Goal: Complete application form: Complete application form

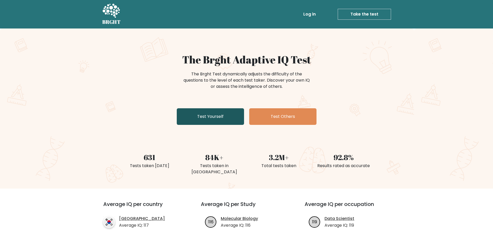
click at [216, 116] on link "Test Yourself" at bounding box center [210, 116] width 67 height 17
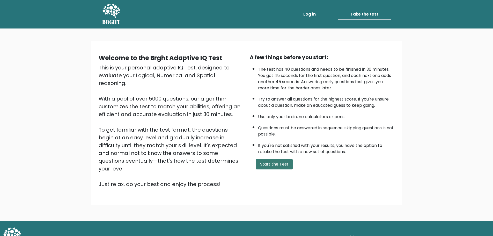
click at [270, 164] on button "Start the Test" at bounding box center [274, 164] width 37 height 10
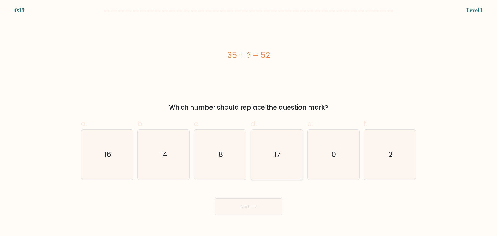
click at [281, 157] on icon "17" at bounding box center [277, 154] width 50 height 50
click at [249, 121] on input "d. 17" at bounding box center [249, 119] width 0 height 3
radio input "true"
click at [253, 208] on icon at bounding box center [253, 206] width 7 height 3
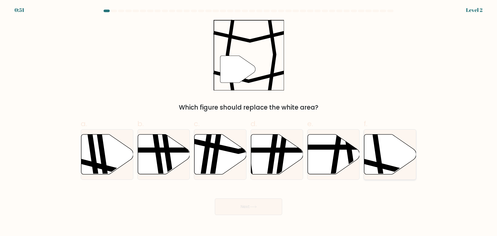
click at [385, 154] on icon at bounding box center [390, 154] width 52 height 40
click at [249, 121] on input "f." at bounding box center [249, 119] width 0 height 3
radio input "true"
click at [268, 206] on button "Next" at bounding box center [248, 206] width 67 height 17
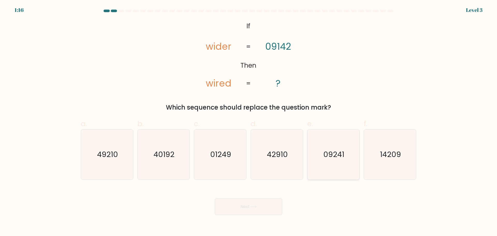
click at [338, 168] on icon "09241" at bounding box center [333, 154] width 50 height 50
click at [249, 121] on input "e. 09241" at bounding box center [249, 119] width 0 height 3
radio input "true"
click at [255, 209] on button "Next" at bounding box center [248, 206] width 67 height 17
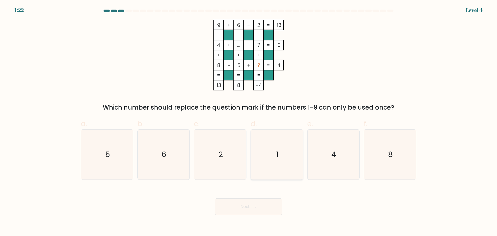
click at [273, 156] on icon "1" at bounding box center [277, 154] width 50 height 50
click at [249, 121] on input "d. 1" at bounding box center [249, 119] width 0 height 3
radio input "true"
click at [263, 208] on button "Next" at bounding box center [248, 206] width 67 height 17
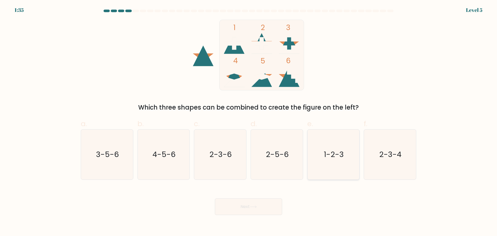
click at [331, 161] on icon "1-2-3" at bounding box center [333, 154] width 50 height 50
click at [249, 121] on input "e. 1-2-3" at bounding box center [249, 119] width 0 height 3
radio input "true"
click at [261, 212] on button "Next" at bounding box center [248, 206] width 67 height 17
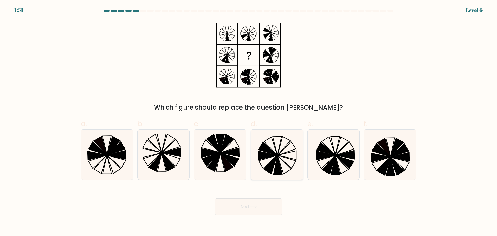
click at [279, 161] on icon at bounding box center [277, 165] width 9 height 19
click at [249, 121] on input "d." at bounding box center [249, 119] width 0 height 3
radio input "true"
click at [258, 216] on body "1:44 Level 6" at bounding box center [248, 118] width 497 height 236
click at [257, 208] on button "Next" at bounding box center [248, 206] width 67 height 17
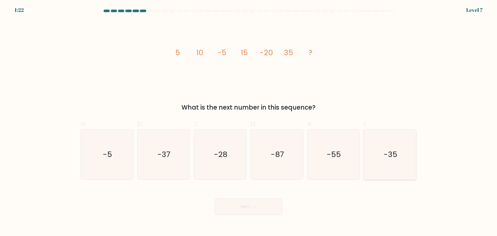
click at [384, 155] on icon "-35" at bounding box center [390, 154] width 50 height 50
click at [249, 121] on input "f. -35" at bounding box center [249, 119] width 0 height 3
radio input "true"
click at [260, 210] on button "Next" at bounding box center [248, 206] width 67 height 17
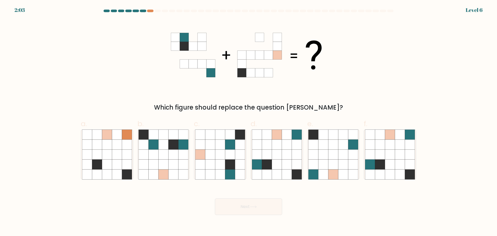
click at [150, 9] on div "2:03 Level 6" at bounding box center [248, 7] width 497 height 14
click at [150, 11] on div at bounding box center [150, 11] width 6 height 3
drag, startPoint x: 149, startPoint y: 11, endPoint x: 142, endPoint y: 11, distance: 6.7
click at [148, 11] on div at bounding box center [150, 11] width 6 height 3
click at [142, 11] on div at bounding box center [143, 11] width 6 height 3
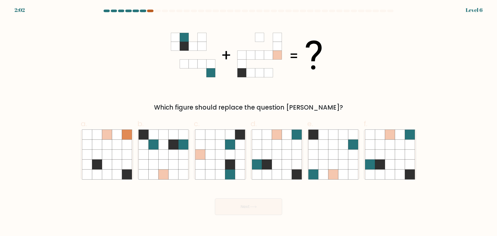
click at [150, 10] on div at bounding box center [150, 11] width 6 height 3
click at [150, 11] on div at bounding box center [150, 11] width 6 height 3
click at [151, 11] on div at bounding box center [150, 11] width 6 height 3
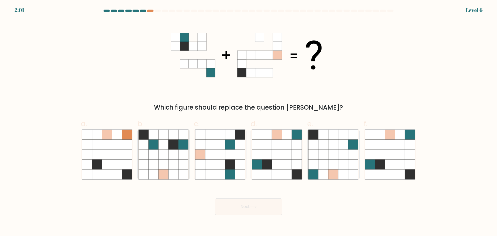
click at [140, 12] on at bounding box center [248, 11] width 291 height 3
click at [143, 11] on div at bounding box center [143, 11] width 6 height 3
click at [149, 11] on div at bounding box center [150, 11] width 6 height 3
click at [153, 11] on div at bounding box center [150, 11] width 6 height 3
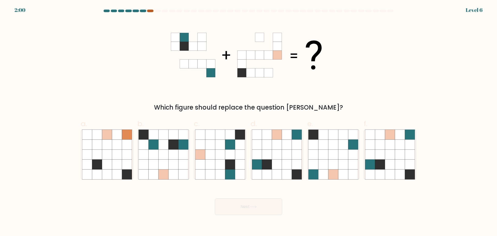
click at [153, 11] on div at bounding box center [150, 11] width 6 height 3
click at [391, 144] on icon at bounding box center [390, 144] width 10 height 10
click at [249, 121] on input "f." at bounding box center [249, 119] width 0 height 3
radio input "true"
click at [248, 210] on button "Next" at bounding box center [248, 206] width 67 height 17
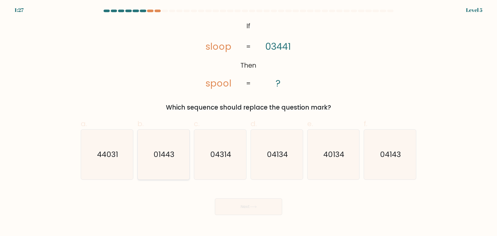
click at [155, 163] on icon "01443" at bounding box center [164, 154] width 50 height 50
click at [249, 121] on input "b. 01443" at bounding box center [249, 119] width 0 height 3
radio input "true"
click at [253, 204] on button "Next" at bounding box center [248, 206] width 67 height 17
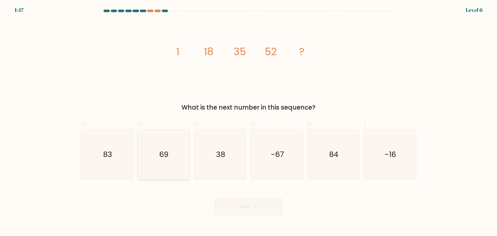
click at [168, 158] on text "69" at bounding box center [163, 154] width 9 height 10
click at [249, 121] on input "b. 69" at bounding box center [249, 119] width 0 height 3
radio input "true"
click at [227, 203] on button "Next" at bounding box center [248, 206] width 67 height 17
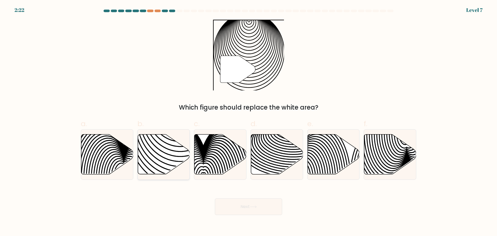
click at [163, 162] on icon at bounding box center [180, 134] width 105 height 105
click at [249, 121] on input "b." at bounding box center [249, 119] width 0 height 3
radio input "true"
click at [238, 204] on button "Next" at bounding box center [248, 206] width 67 height 17
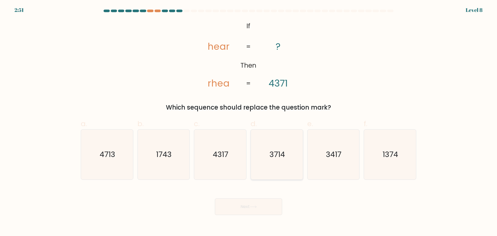
click at [281, 163] on icon "3714" at bounding box center [277, 154] width 50 height 50
click at [249, 121] on input "d. 3714" at bounding box center [249, 119] width 0 height 3
radio input "true"
click at [260, 204] on button "Next" at bounding box center [248, 206] width 67 height 17
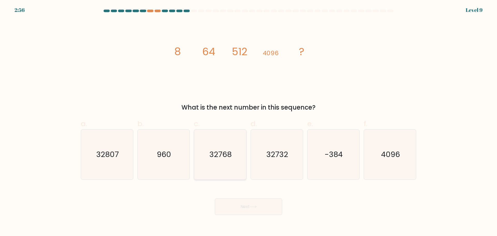
click at [210, 144] on icon "32768" at bounding box center [220, 154] width 50 height 50
click at [249, 121] on input "c. 32768" at bounding box center [249, 119] width 0 height 3
radio input "true"
click at [270, 206] on button "Next" at bounding box center [248, 206] width 67 height 17
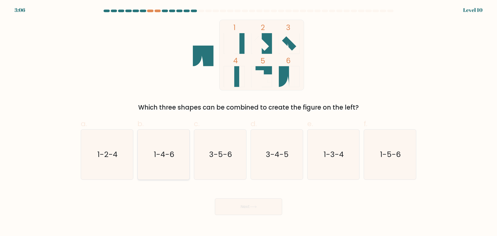
click at [176, 164] on icon "1-4-6" at bounding box center [164, 154] width 50 height 50
click at [249, 121] on input "b. 1-4-6" at bounding box center [249, 119] width 0 height 3
radio input "true"
click at [223, 203] on button "Next" at bounding box center [248, 206] width 67 height 17
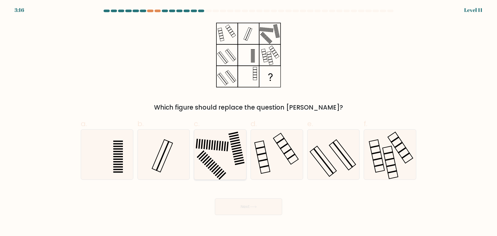
click at [212, 159] on icon at bounding box center [220, 154] width 50 height 50
click at [249, 121] on input "c." at bounding box center [249, 119] width 0 height 3
radio input "true"
click at [227, 206] on button "Next" at bounding box center [248, 206] width 67 height 17
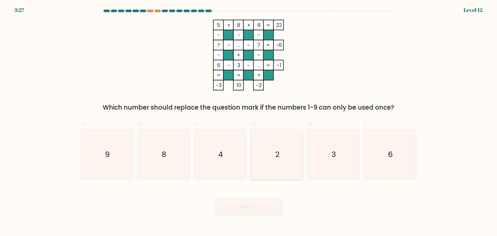
click at [279, 161] on icon "2" at bounding box center [277, 154] width 50 height 50
click at [249, 121] on input "d. 2" at bounding box center [249, 119] width 0 height 3
radio input "true"
click at [258, 210] on button "Next" at bounding box center [248, 206] width 67 height 17
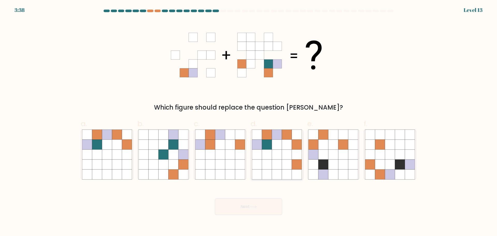
click at [272, 152] on icon at bounding box center [277, 154] width 10 height 10
click at [249, 121] on input "d." at bounding box center [249, 119] width 0 height 3
radio input "true"
click at [99, 144] on icon at bounding box center [97, 144] width 10 height 10
click at [249, 121] on input "a." at bounding box center [249, 119] width 0 height 3
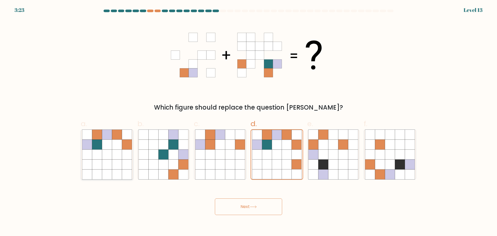
radio input "true"
click at [242, 203] on button "Next" at bounding box center [248, 206] width 67 height 17
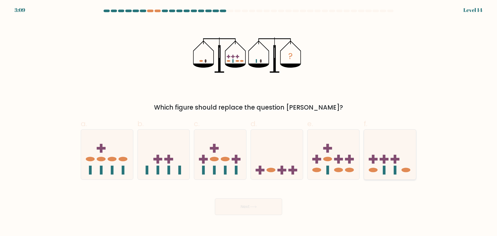
drag, startPoint x: 379, startPoint y: 153, endPoint x: 378, endPoint y: 159, distance: 5.5
click at [379, 156] on icon at bounding box center [390, 154] width 52 height 43
click at [249, 121] on input "f." at bounding box center [249, 119] width 0 height 3
radio input "true"
click at [259, 210] on button "Next" at bounding box center [248, 206] width 67 height 17
